Goal: Transaction & Acquisition: Purchase product/service

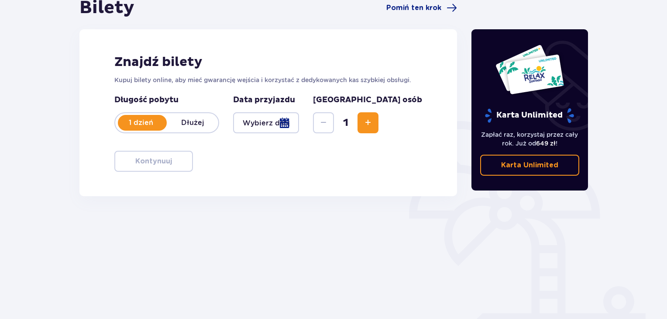
scroll to position [126, 0]
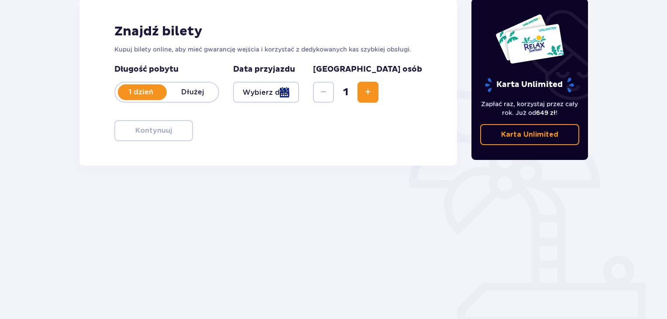
click at [298, 84] on div at bounding box center [266, 92] width 66 height 21
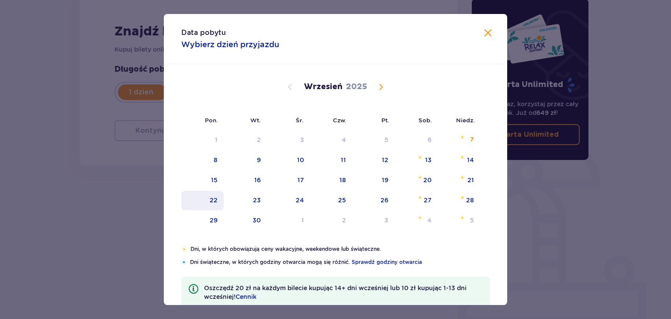
click at [210, 200] on div "22" at bounding box center [214, 200] width 8 height 9
type input "[DATE]"
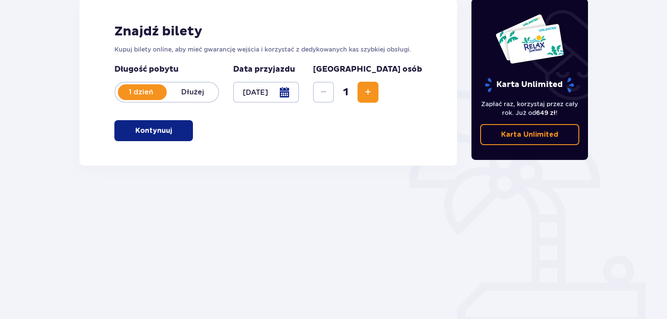
click at [373, 91] on span "Increase" at bounding box center [368, 92] width 10 height 10
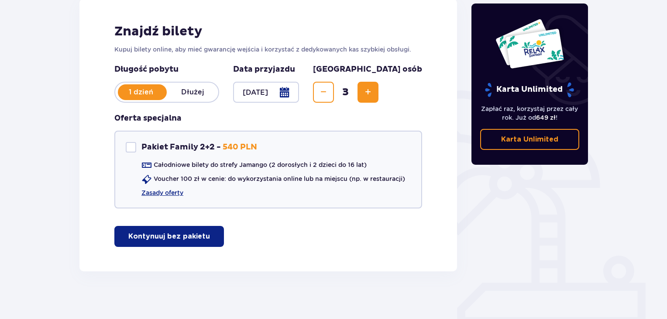
click at [133, 238] on p "Kontynuuj bez pakietu" at bounding box center [169, 236] width 82 height 10
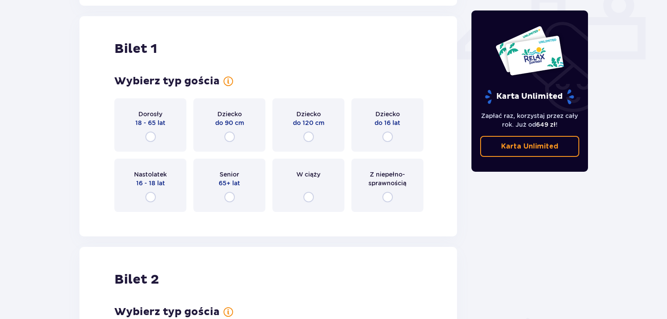
scroll to position [397, 0]
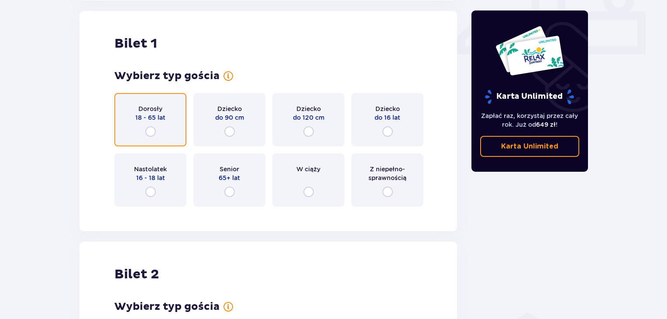
click at [152, 127] on input "radio" at bounding box center [150, 131] width 10 height 10
radio input "true"
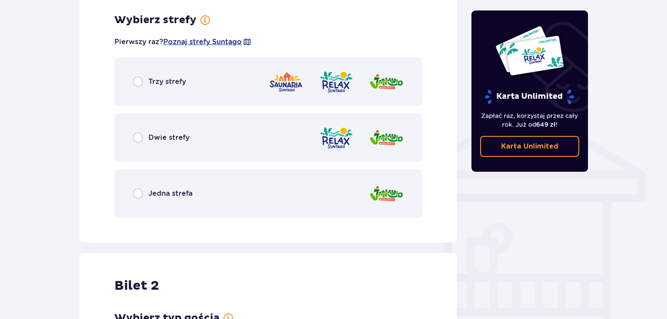
scroll to position [610, 0]
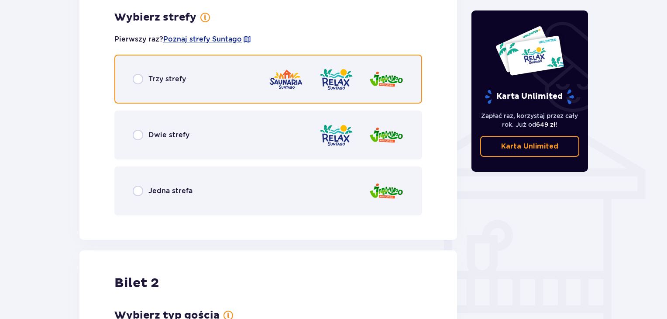
click at [140, 77] on input "radio" at bounding box center [138, 79] width 10 height 10
radio input "true"
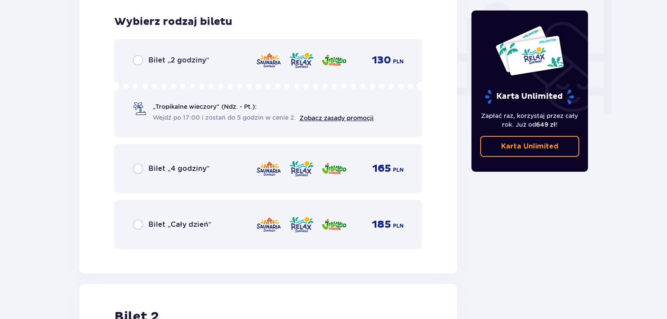
scroll to position [832, 0]
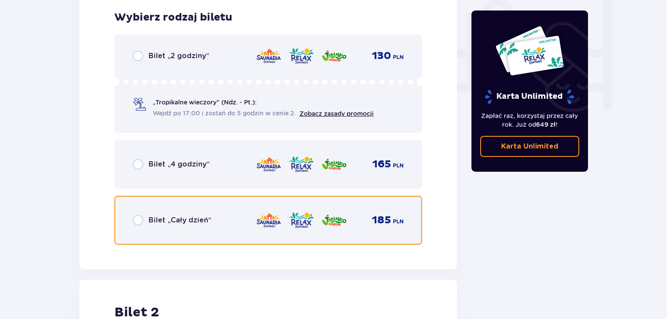
click at [135, 217] on input "radio" at bounding box center [138, 220] width 10 height 10
radio input "true"
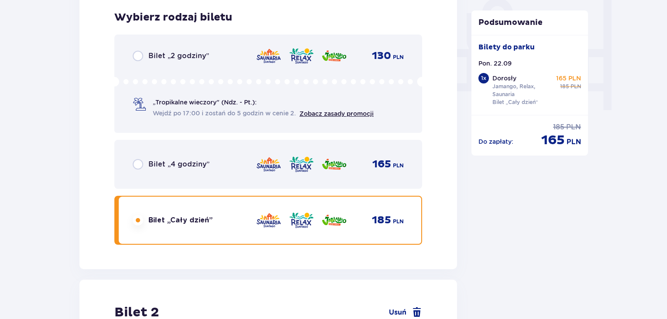
scroll to position [1100, 0]
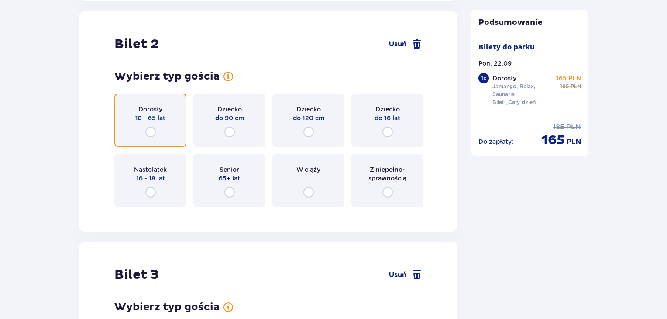
click at [152, 127] on input "radio" at bounding box center [150, 132] width 10 height 10
radio input "true"
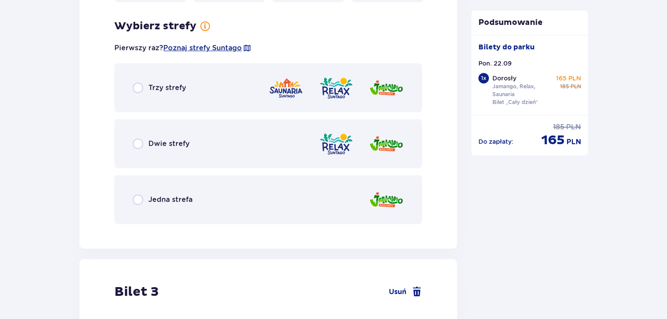
scroll to position [1313, 0]
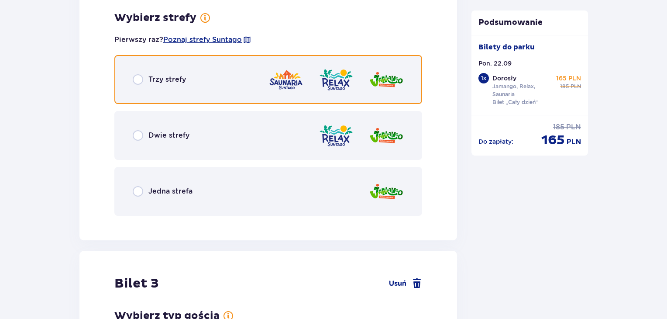
click at [138, 76] on input "radio" at bounding box center [138, 79] width 10 height 10
radio input "true"
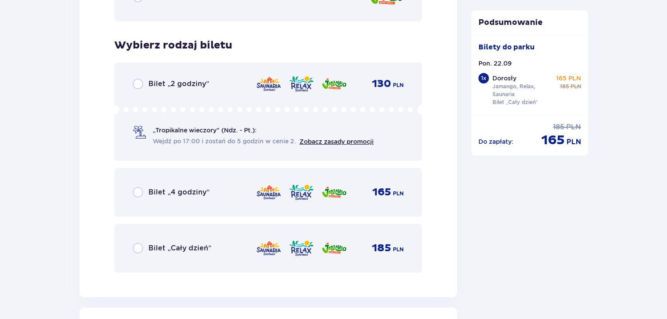
scroll to position [1535, 0]
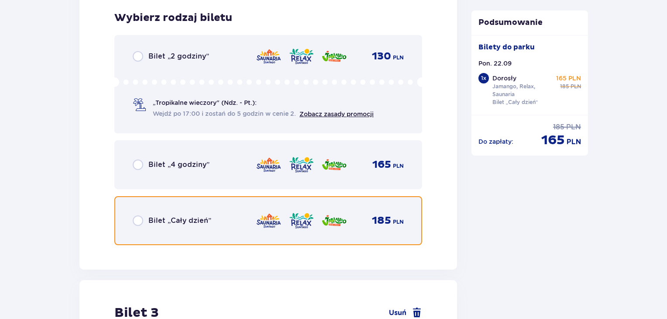
click at [136, 217] on input "radio" at bounding box center [138, 220] width 10 height 10
radio input "true"
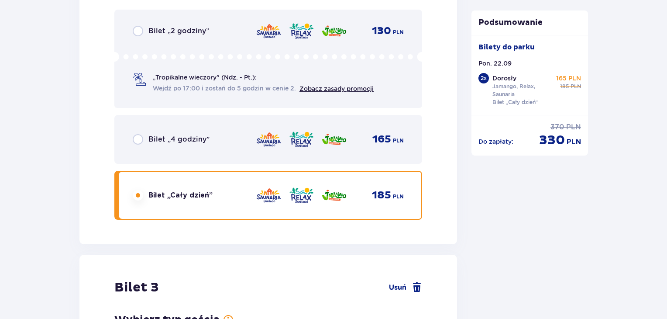
scroll to position [1803, 0]
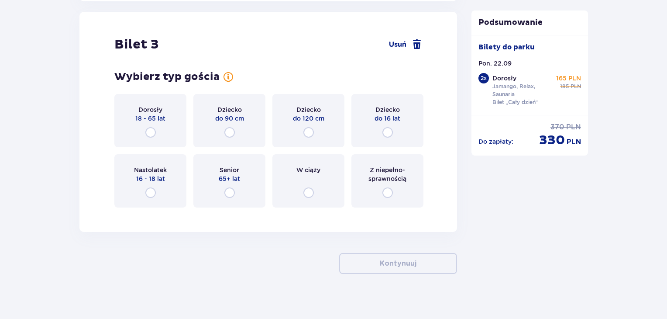
click at [125, 106] on div "Dorosły 18 - 65 lat" at bounding box center [150, 120] width 72 height 53
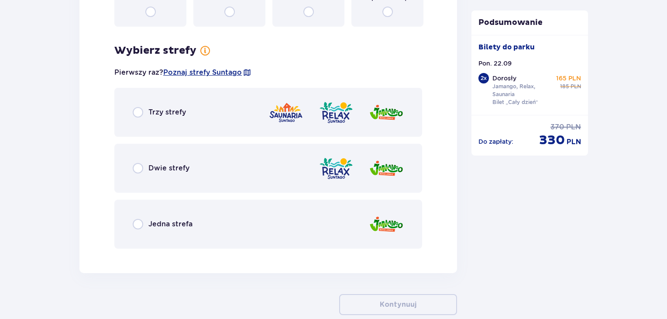
scroll to position [2016, 0]
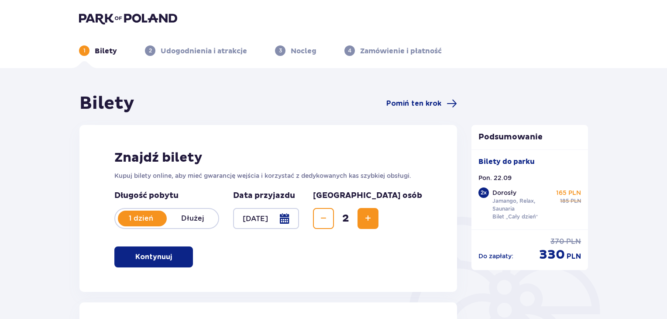
click at [329, 214] on span "Decrease" at bounding box center [323, 218] width 10 height 10
click at [373, 222] on span "Increase" at bounding box center [368, 218] width 10 height 10
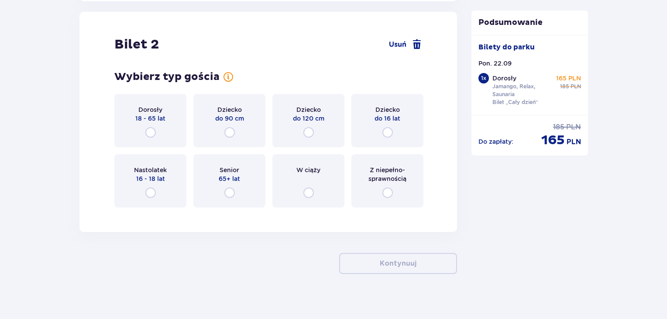
scroll to position [995, 0]
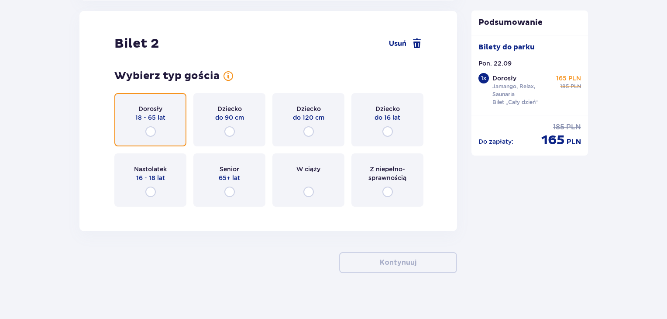
click at [151, 130] on input "radio" at bounding box center [150, 131] width 10 height 10
radio input "true"
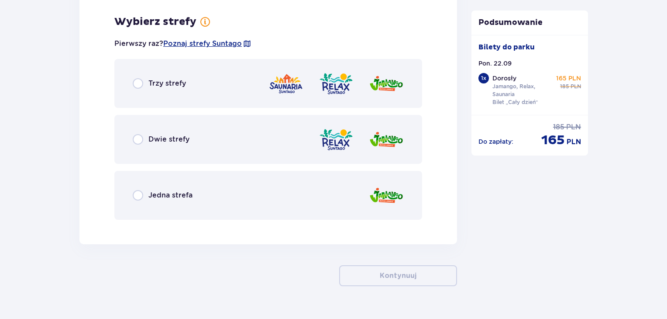
scroll to position [1208, 0]
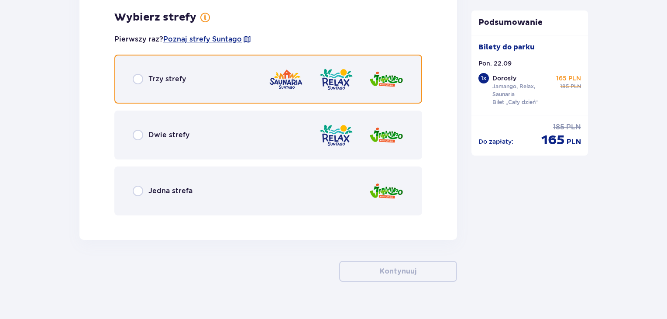
click at [137, 79] on input "radio" at bounding box center [138, 79] width 10 height 10
radio input "true"
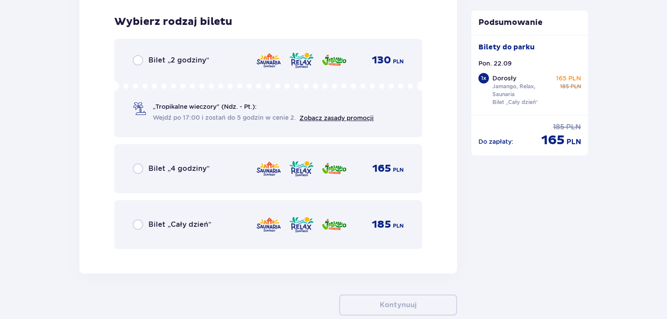
scroll to position [1429, 0]
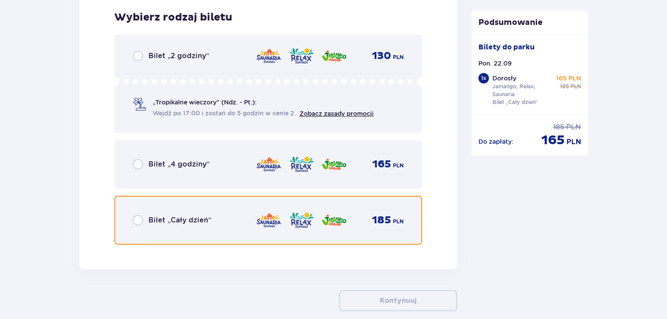
click at [135, 218] on input "radio" at bounding box center [138, 220] width 10 height 10
radio input "true"
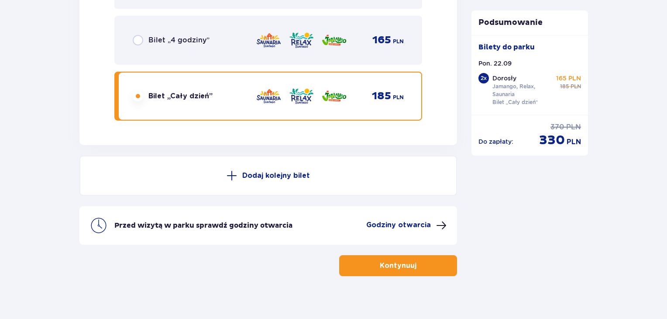
scroll to position [1562, 0]
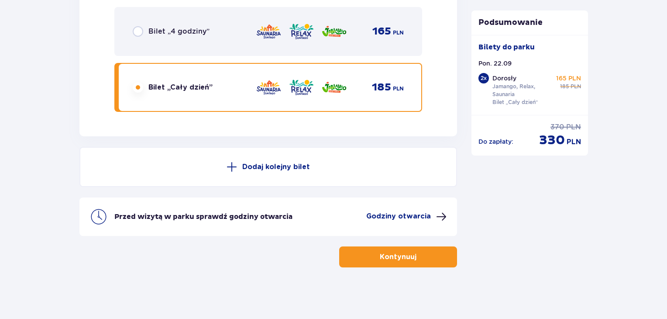
click at [253, 163] on p "Dodaj kolejny bilet" at bounding box center [276, 167] width 68 height 10
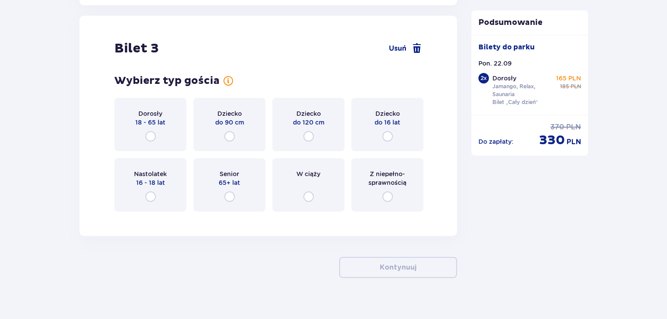
scroll to position [1803, 0]
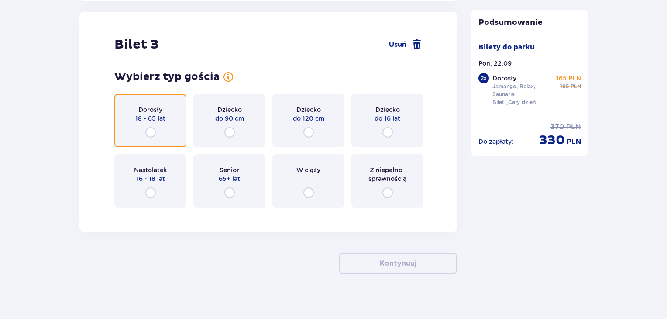
click at [148, 132] on input "radio" at bounding box center [150, 132] width 10 height 10
radio input "true"
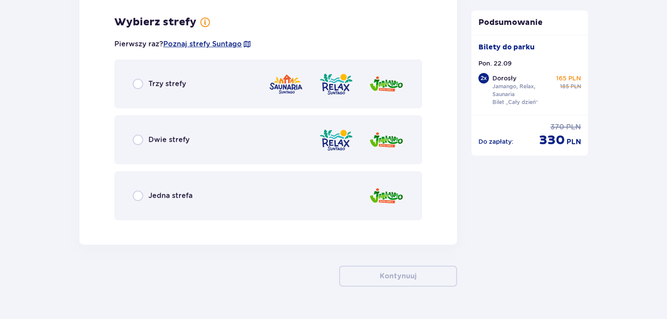
scroll to position [2016, 0]
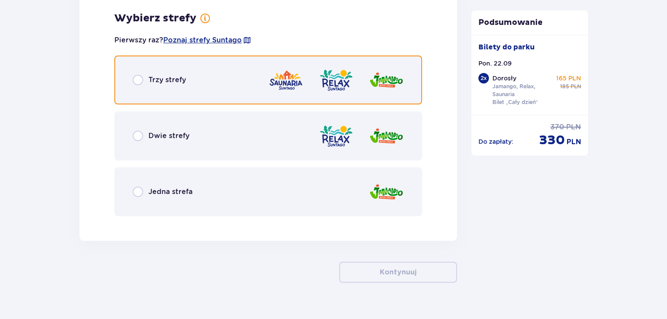
click at [137, 76] on input "radio" at bounding box center [138, 80] width 10 height 10
radio input "true"
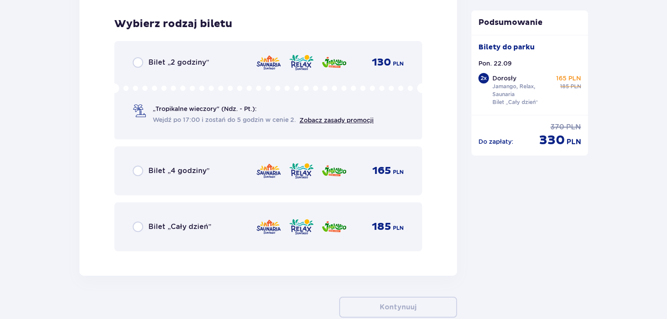
scroll to position [2238, 0]
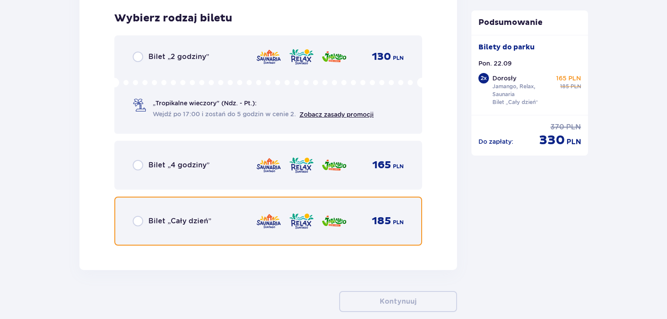
click at [138, 218] on input "radio" at bounding box center [138, 221] width 10 height 10
radio input "true"
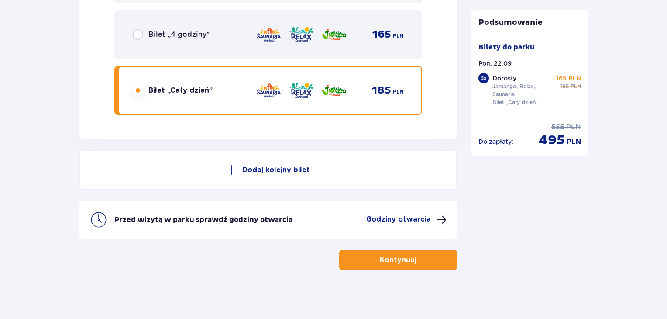
scroll to position [2370, 0]
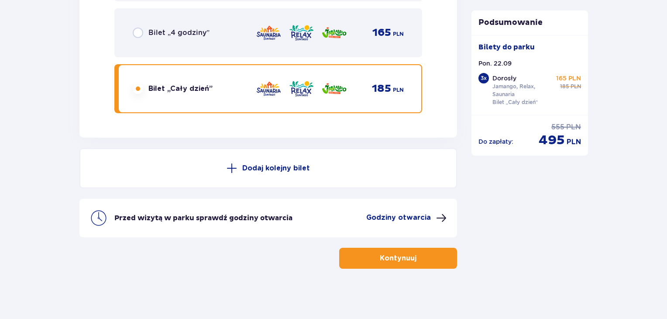
click at [386, 254] on p "Kontynuuj" at bounding box center [398, 258] width 37 height 10
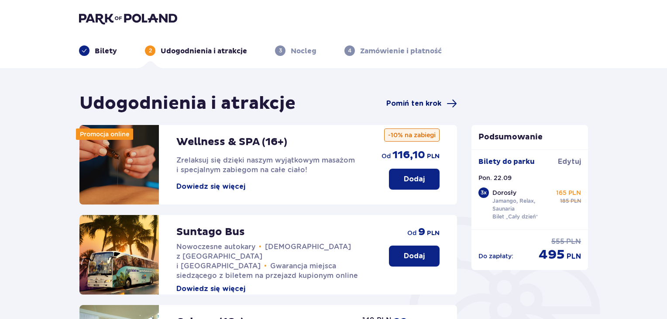
click at [432, 99] on span "Pomiń ten krok" at bounding box center [413, 104] width 55 height 10
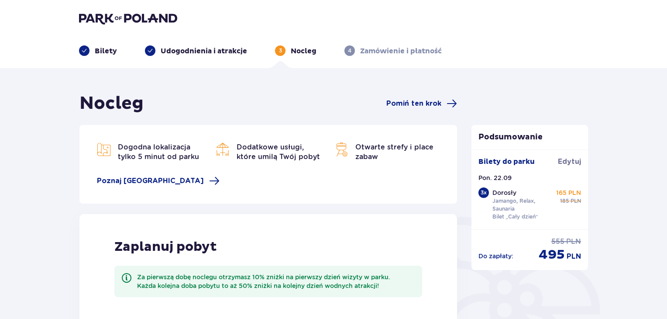
click at [432, 99] on span "Pomiń ten krok" at bounding box center [413, 104] width 55 height 10
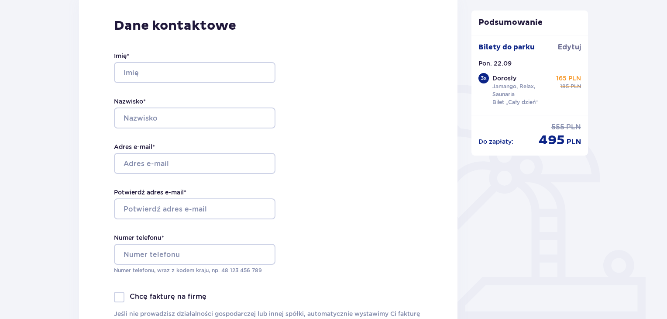
scroll to position [127, 0]
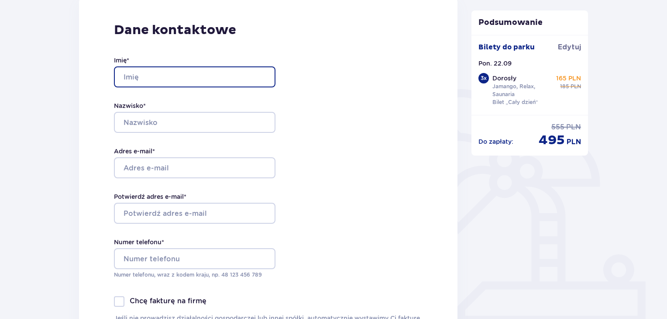
click at [141, 76] on input "Imię *" at bounding box center [195, 76] width 162 height 21
type input "[PERSON_NAME]"
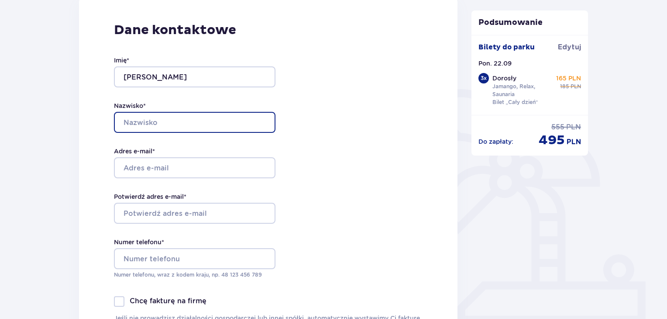
click at [151, 121] on input "Nazwisko *" at bounding box center [195, 122] width 162 height 21
type input "[PERSON_NAME]"
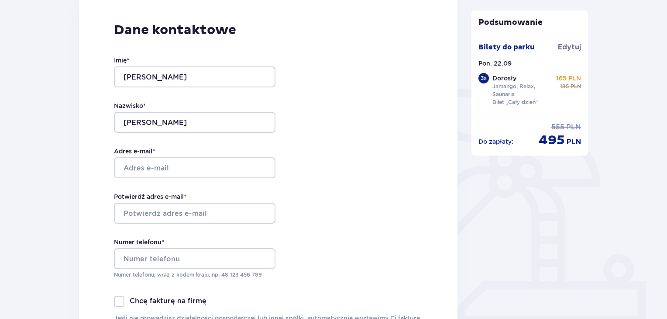
click at [147, 166] on input "Adres e-mail *" at bounding box center [195, 167] width 162 height 21
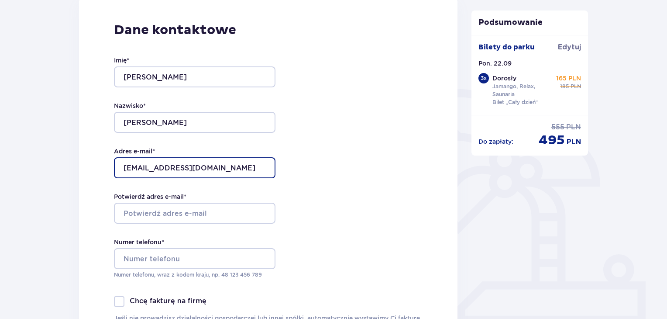
type input "[EMAIL_ADDRESS][DOMAIN_NAME]"
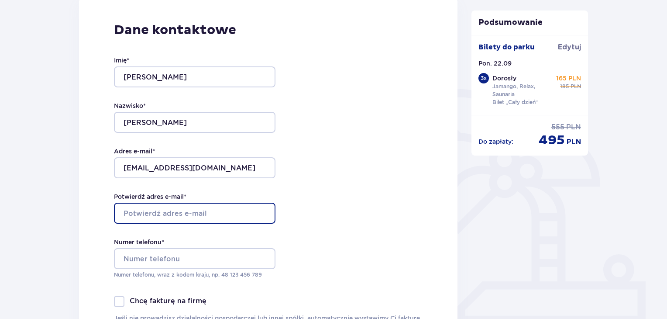
click at [153, 217] on input "Potwierdź adres e-mail *" at bounding box center [195, 213] width 162 height 21
type input "[EMAIL_ADDRESS][DOMAIN_NAME]"
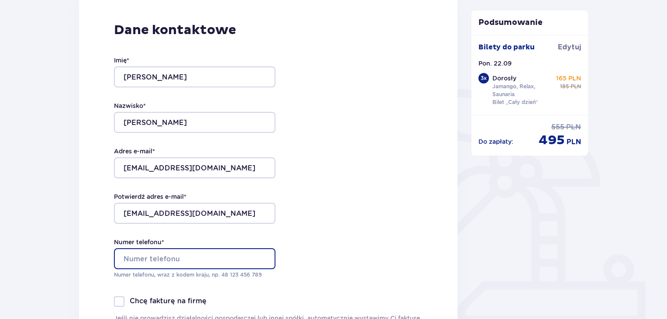
click at [138, 258] on input "Numer telefonu *" at bounding box center [195, 258] width 162 height 21
type input "48509302851"
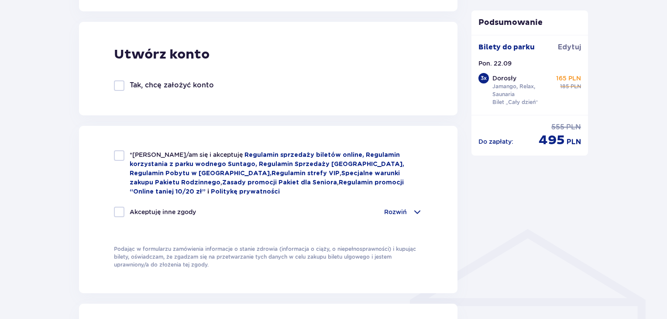
scroll to position [476, 0]
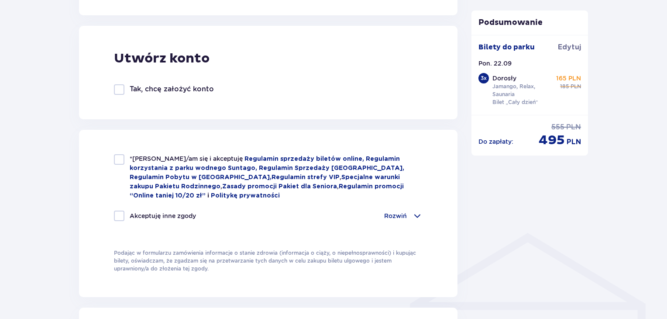
click at [114, 157] on div at bounding box center [119, 159] width 10 height 10
checkbox input "true"
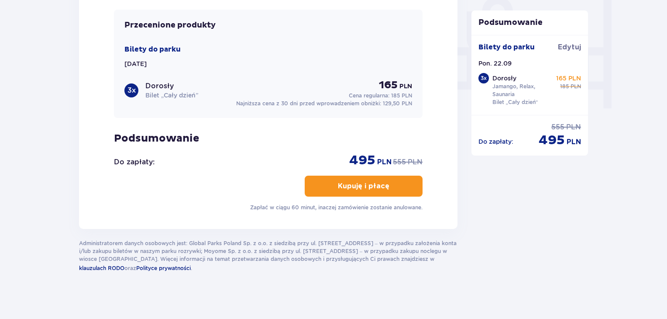
scroll to position [831, 0]
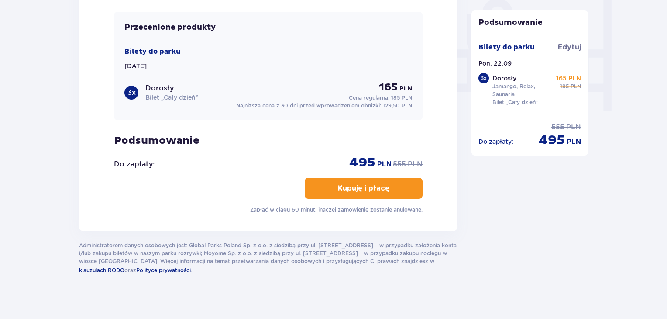
click at [358, 186] on p "Kupuję i płacę" at bounding box center [364, 188] width 52 height 10
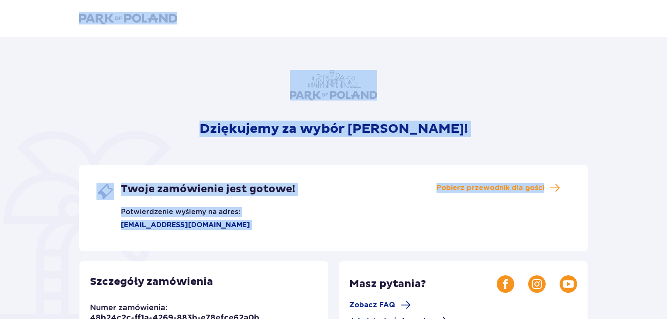
drag, startPoint x: 667, startPoint y: 32, endPoint x: 670, endPoint y: 79, distance: 47.3
click at [667, 79] on html "Dziękujemy za wybór [PERSON_NAME]! Twoje zamówienie jest gotowe! Potwierdzenie …" at bounding box center [333, 159] width 667 height 319
click at [633, 158] on div "Dziękujemy za wybór Suntago! Twoje zamówienie jest gotowe! Potwierdzenie wyślem…" at bounding box center [333, 306] width 667 height 538
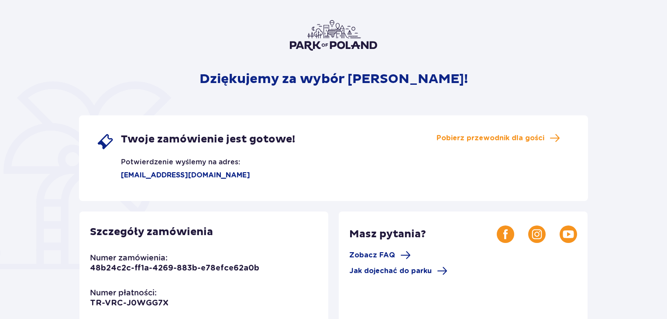
scroll to position [46, 0]
